Goal: Task Accomplishment & Management: Manage account settings

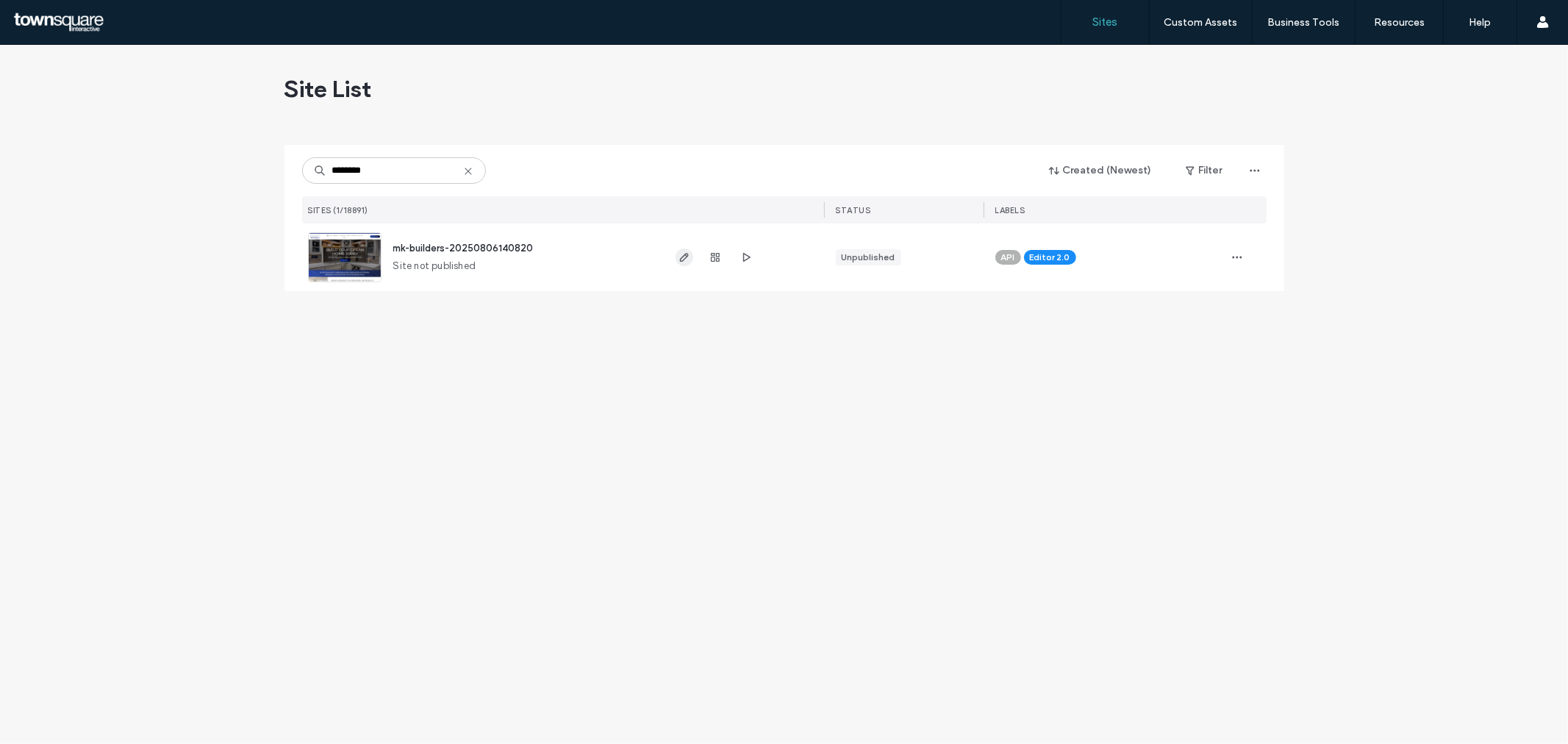
click at [675, 258] on span "button" at bounding box center [684, 257] width 18 height 18
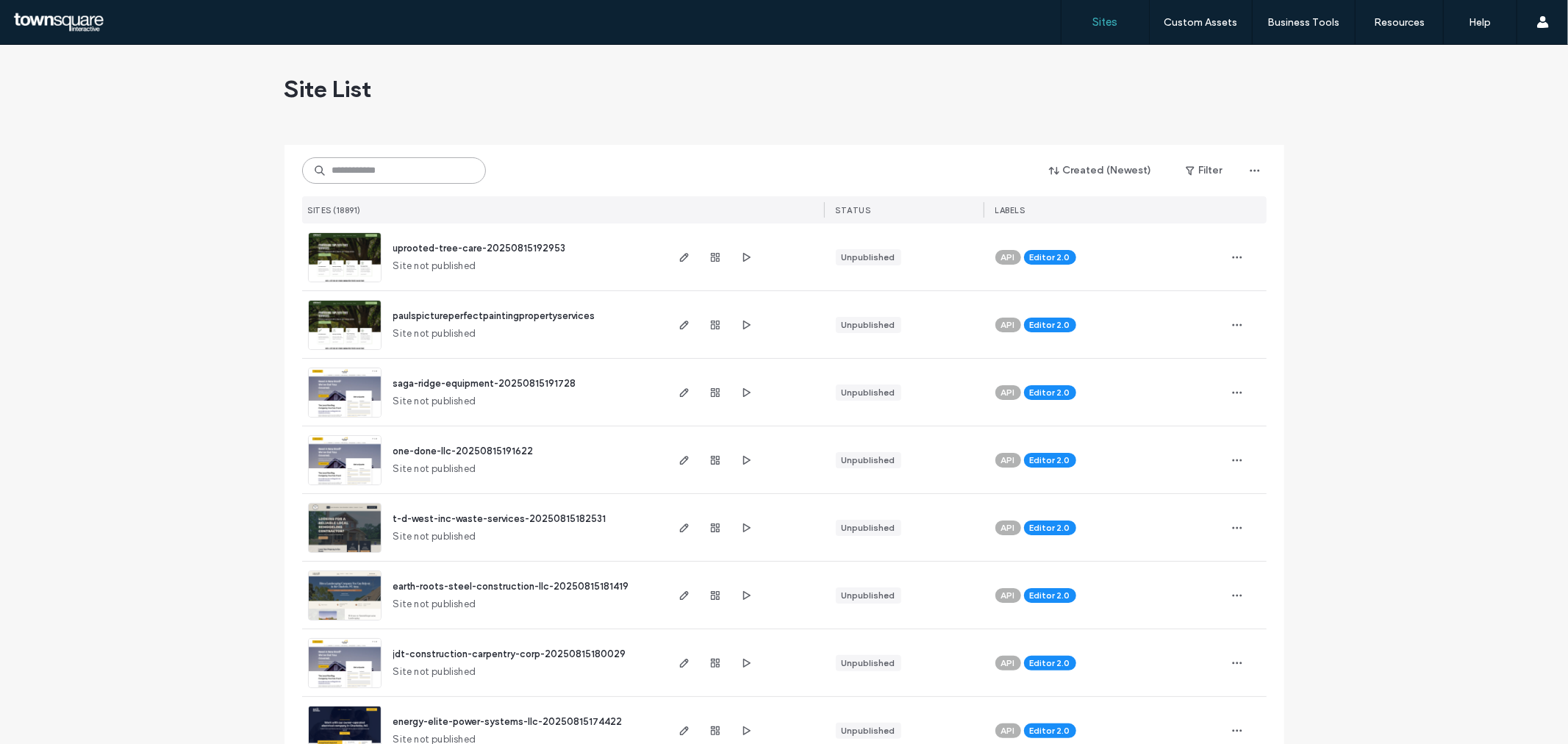
click at [454, 179] on input at bounding box center [394, 170] width 184 height 26
type input "*"
